Goal: Task Accomplishment & Management: Manage account settings

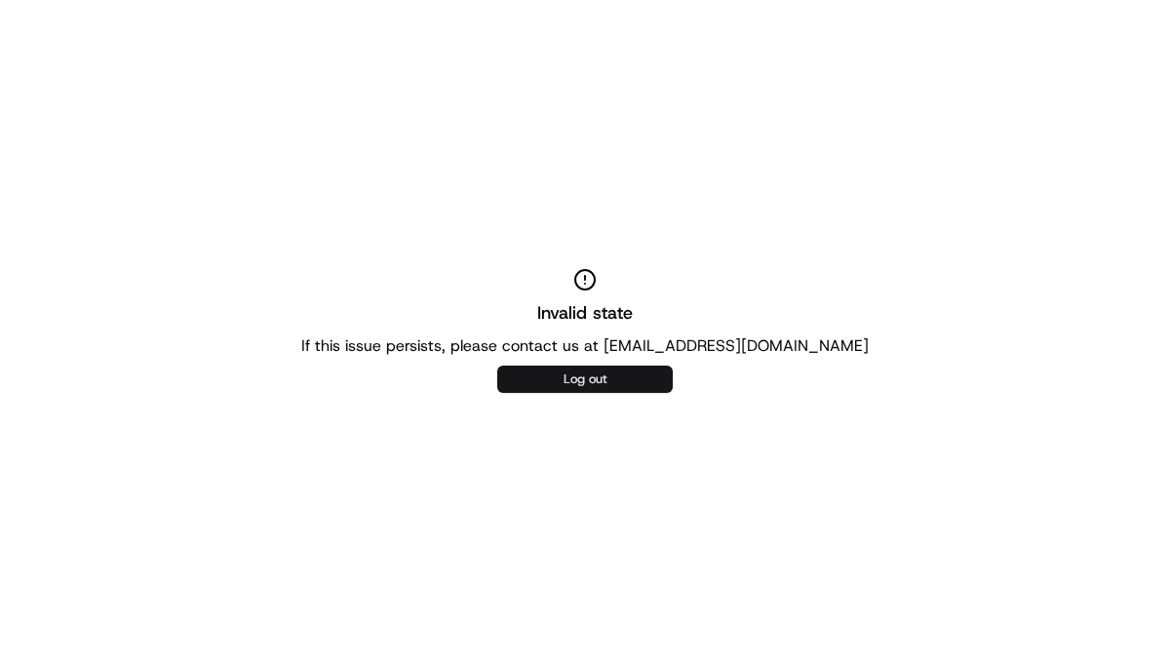
click at [566, 373] on button "Log out" at bounding box center [584, 379] width 175 height 27
